Goal: Transaction & Acquisition: Purchase product/service

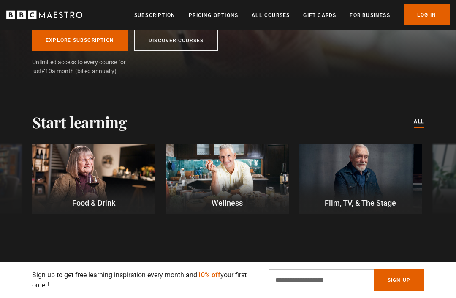
scroll to position [178, 0]
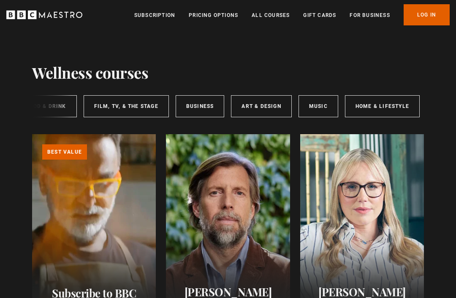
scroll to position [0, 214]
click at [264, 105] on link "Art & Design" at bounding box center [262, 106] width 60 height 22
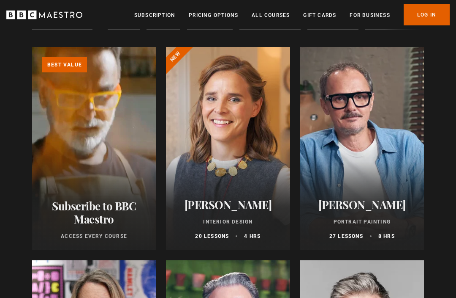
scroll to position [85, 0]
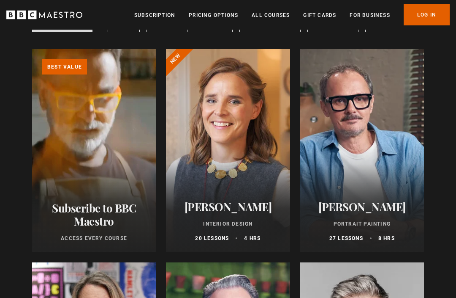
click at [252, 142] on div at bounding box center [228, 150] width 124 height 203
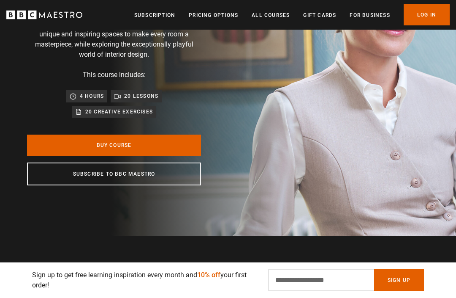
scroll to position [120, 0]
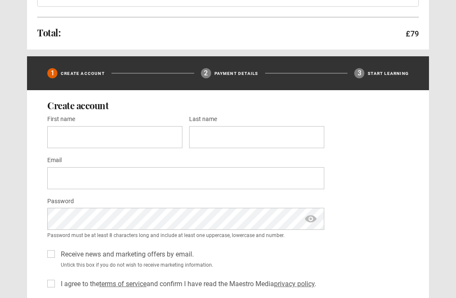
scroll to position [204, 0]
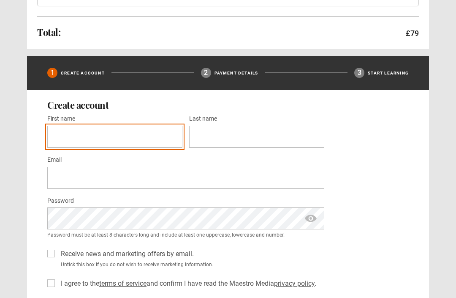
click at [164, 141] on input "First name *" at bounding box center [114, 137] width 135 height 22
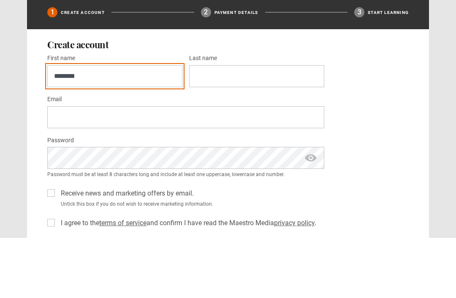
type input "********"
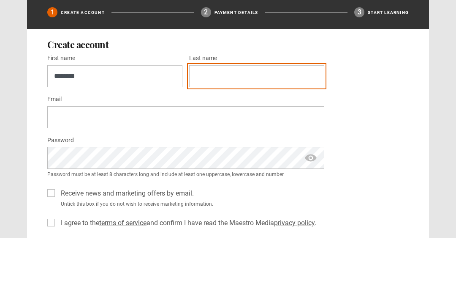
click at [279, 126] on input "Last name *" at bounding box center [256, 137] width 135 height 22
type input "******"
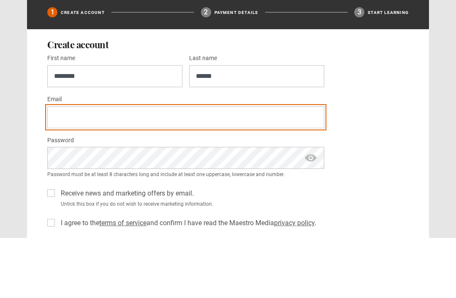
click at [278, 167] on input "Email *" at bounding box center [185, 178] width 277 height 22
type input "**********"
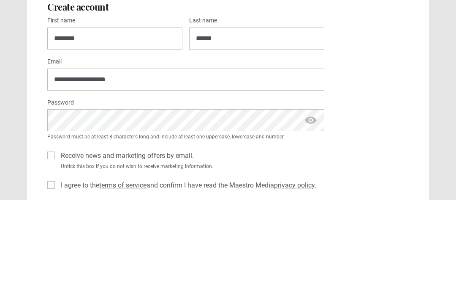
click at [57, 278] on label "I agree to the terms of service and confirm I have read the Maestro Media priva…" at bounding box center [186, 283] width 259 height 10
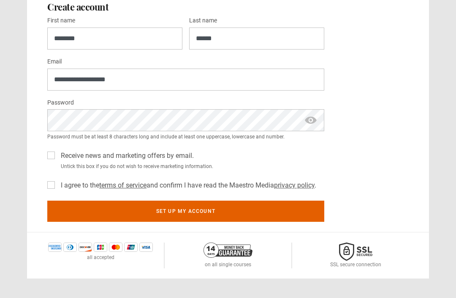
click at [57, 152] on label "Receive news and marketing offers by email." at bounding box center [125, 155] width 137 height 10
click at [258, 212] on button "Set up my account" at bounding box center [185, 210] width 277 height 21
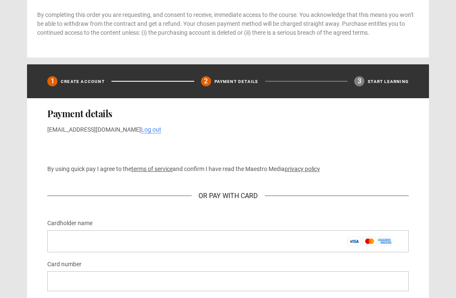
scroll to position [284, 0]
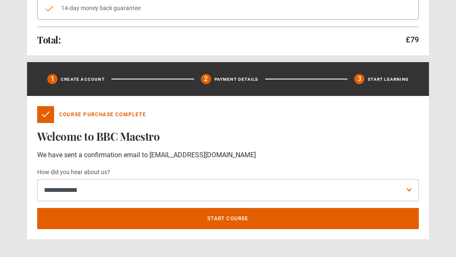
scroll to position [197, 0]
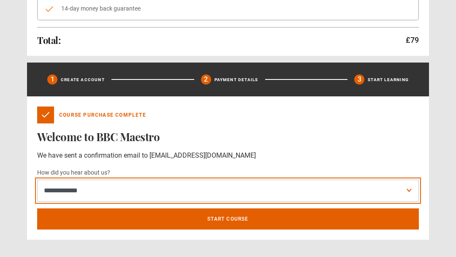
click at [404, 190] on select "**********" at bounding box center [228, 191] width 382 height 22
select select "******"
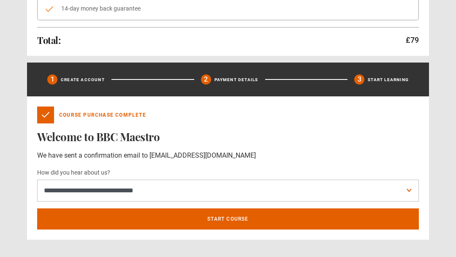
click at [272, 219] on link "Start course" at bounding box center [228, 218] width 382 height 21
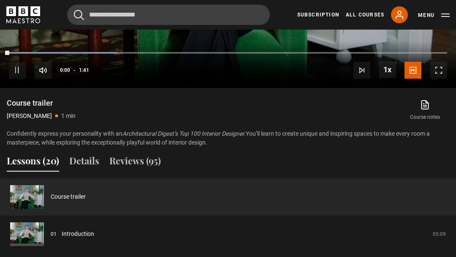
scroll to position [590, 0]
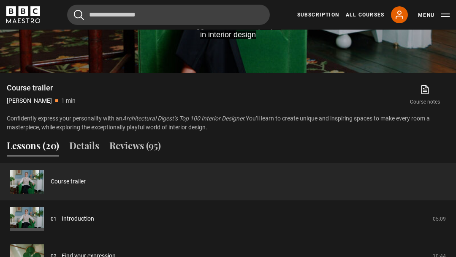
click at [94, 219] on link "Introduction" at bounding box center [78, 218] width 33 height 9
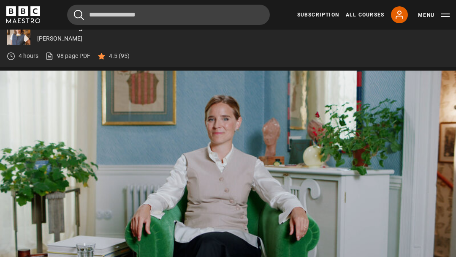
click at [65, 58] on link "98 page PDF (opens in new tab)" at bounding box center [67, 56] width 45 height 9
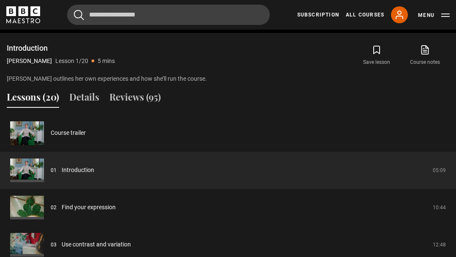
scroll to position [636, 0]
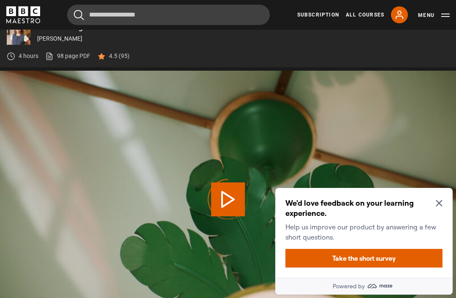
scroll to position [417, 0]
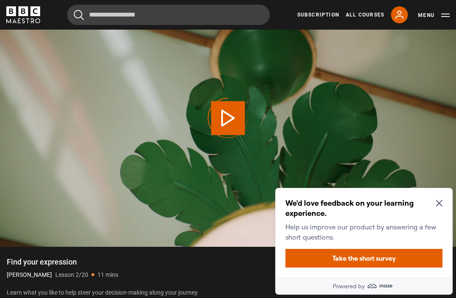
click at [436, 204] on icon "Close Maze Prompt" at bounding box center [439, 203] width 7 height 7
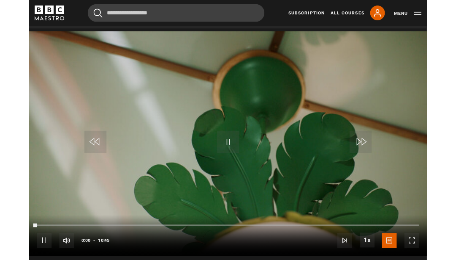
scroll to position [373, 0]
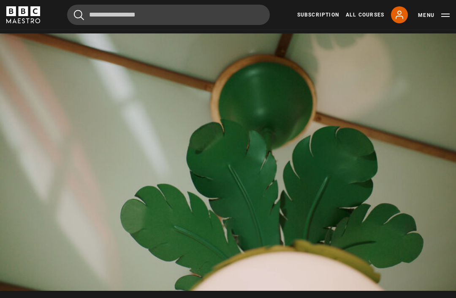
click at [286, 129] on video-js "Video Player is loading. Play Lesson Find your expression 10s Skip Back 10 seco…" at bounding box center [228, 161] width 456 height 257
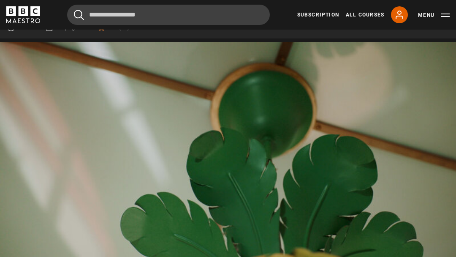
scroll to position [365, 0]
click at [234, 134] on video-js "where they might not be strictly necessary Video Player is loading. Play Lesson…" at bounding box center [228, 169] width 456 height 257
